Goal: Information Seeking & Learning: Find specific page/section

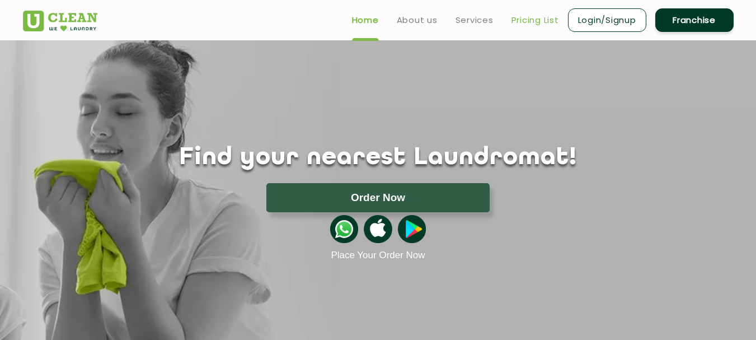
click at [543, 17] on link "Pricing List" at bounding box center [535, 19] width 48 height 13
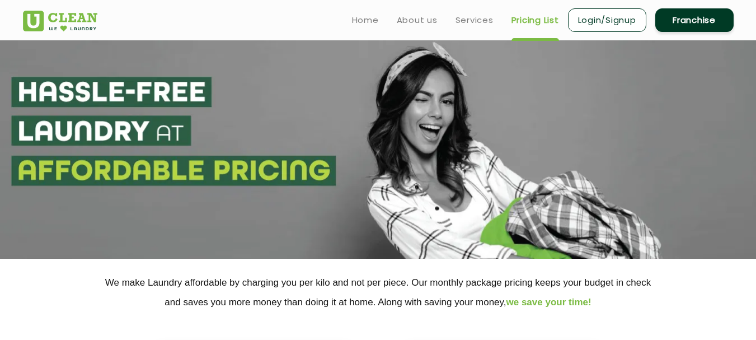
click at [543, 22] on link "Pricing List" at bounding box center [535, 19] width 48 height 13
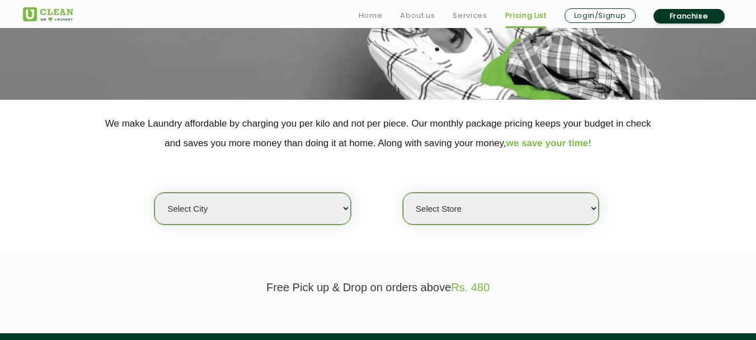
scroll to position [168, 0]
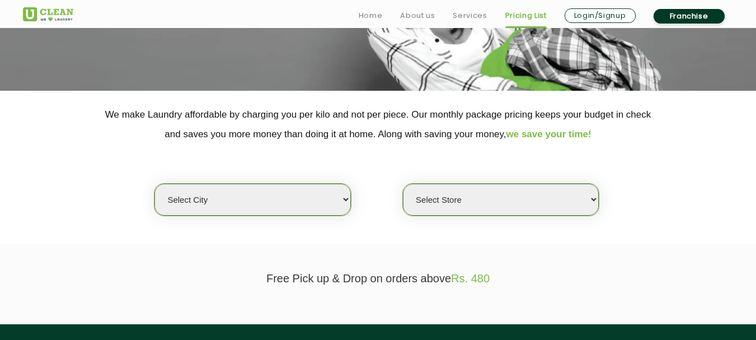
click at [343, 197] on select "Select city [GEOGRAPHIC_DATA] [GEOGRAPHIC_DATA] [GEOGRAPHIC_DATA] [GEOGRAPHIC_D…" at bounding box center [252, 199] width 196 height 32
select select "39"
click at [154, 183] on select "Select city [GEOGRAPHIC_DATA] [GEOGRAPHIC_DATA] [GEOGRAPHIC_DATA] [GEOGRAPHIC_D…" at bounding box center [252, 199] width 196 height 32
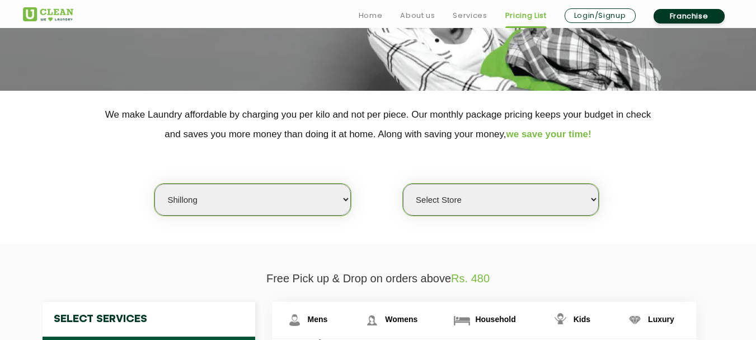
click at [592, 197] on select "Select Store UClean Jaiawa Shillong UClean Rynjah" at bounding box center [501, 199] width 196 height 32
select select "538"
click at [403, 183] on select "Select Store UClean Jaiawa Shillong UClean Rynjah" at bounding box center [501, 199] width 196 height 32
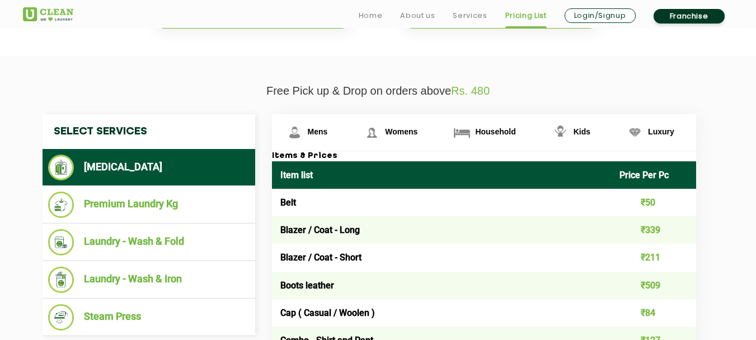
scroll to position [336, 0]
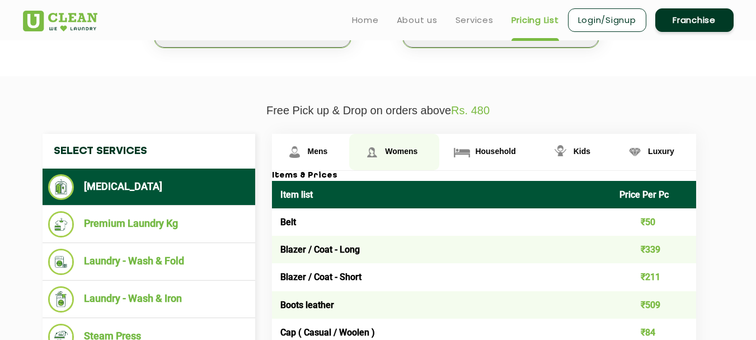
click at [328, 152] on span "Womens" at bounding box center [318, 151] width 20 height 9
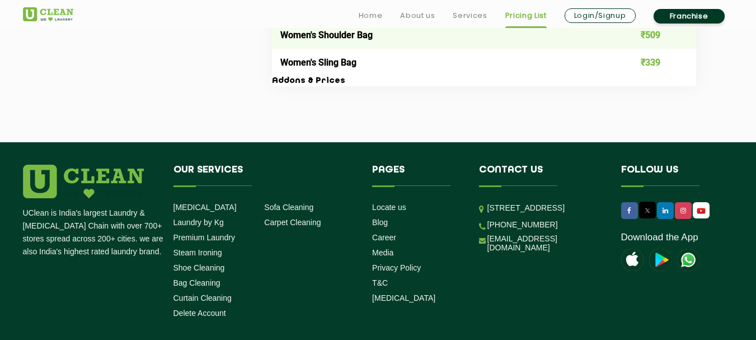
scroll to position [4139, 0]
